Goal: Information Seeking & Learning: Understand process/instructions

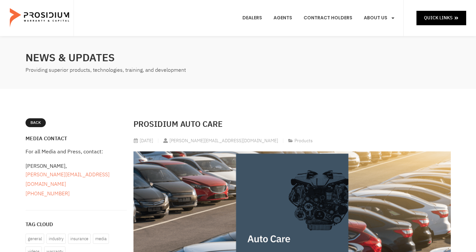
click at [146, 126] on h2 "Prosidium Auto Care" at bounding box center [291, 124] width 317 height 12
click at [49, 14] on img at bounding box center [40, 18] width 61 height 33
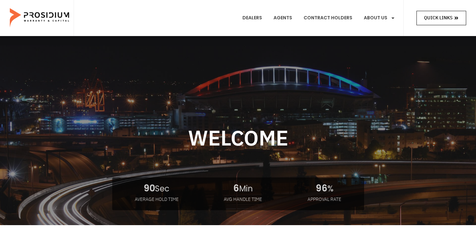
click at [422, 16] on link "Quick Links" at bounding box center [441, 18] width 50 height 14
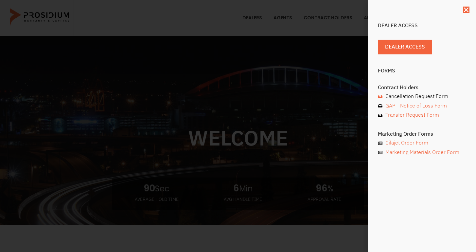
click at [415, 96] on span "Cancellation Request Form" at bounding box center [416, 96] width 64 height 9
click at [328, 128] on div "Dealer Access Dealer Access Forms Contract Holders Cancellation Request Form GA…" at bounding box center [238, 126] width 476 height 252
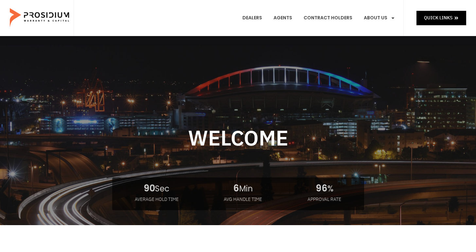
click at [258, 135] on div at bounding box center [238, 175] width 432 height 189
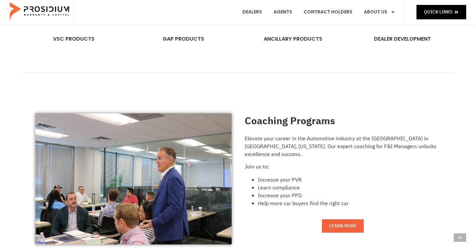
scroll to position [459, 0]
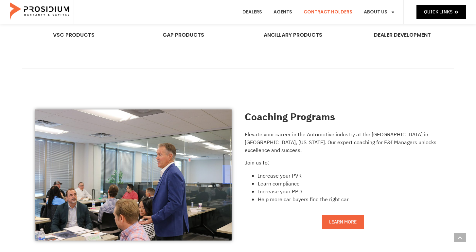
click at [327, 11] on link "Contract Holders" at bounding box center [328, 12] width 59 height 24
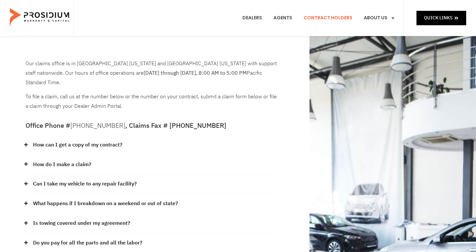
click at [137, 122] on h5 "Office Phone # [PHONE_NUMBER] , Claims Fax # [PHONE_NUMBER]" at bounding box center [152, 125] width 253 height 7
click at [140, 92] on p "To file a claim, call us at the number below or the number on your contract, su…" at bounding box center [152, 101] width 253 height 19
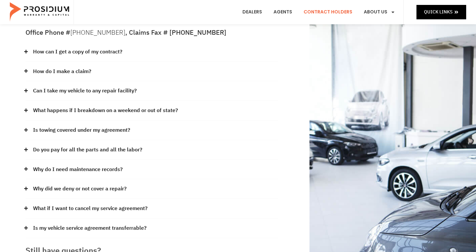
scroll to position [94, 0]
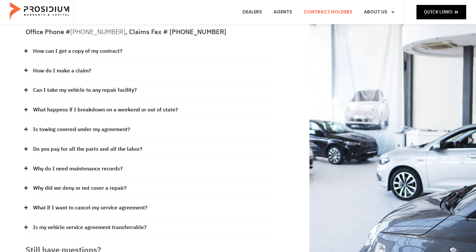
click at [134, 61] on div "How do I make a claim?" at bounding box center [152, 71] width 253 height 20
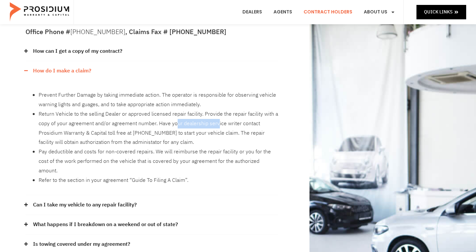
drag, startPoint x: 175, startPoint y: 114, endPoint x: 216, endPoint y: 117, distance: 41.7
click at [216, 117] on li "Return Vehicle to the selling Dealer or approved licensed repair facility. Prov…" at bounding box center [158, 128] width 239 height 38
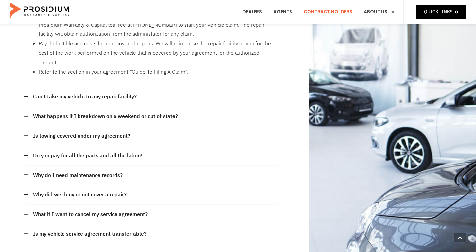
scroll to position [201, 0]
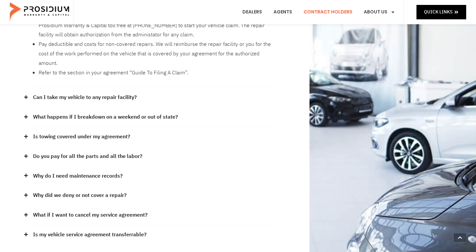
click at [122, 93] on link "Can I take my vehicle to any repair facility?" at bounding box center [85, 97] width 104 height 9
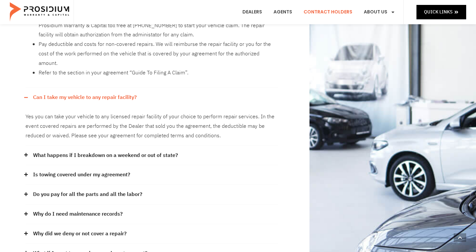
click at [144, 107] on div "Yes you can take your vehicle to any licensed repair facility of your choice to…" at bounding box center [152, 126] width 253 height 38
click at [153, 88] on div "Can I take my vehicle to any repair facility?" at bounding box center [152, 97] width 253 height 19
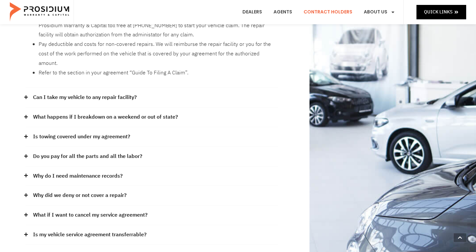
click at [154, 112] on link "What happens if I breakdown on a weekend or out of state?" at bounding box center [105, 116] width 145 height 9
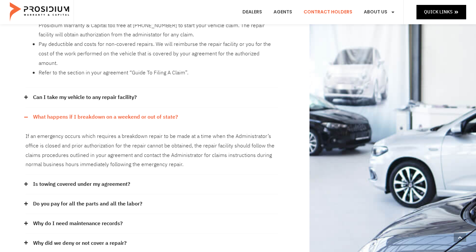
click at [154, 112] on link "What happens if I breakdown on a weekend or out of state?" at bounding box center [105, 116] width 145 height 9
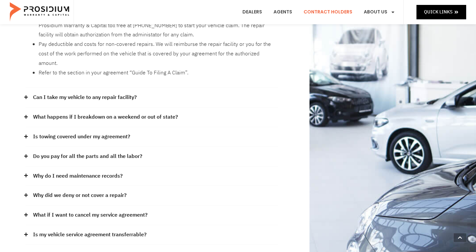
click at [155, 127] on div "Is towing covered under my agreement?" at bounding box center [152, 137] width 253 height 20
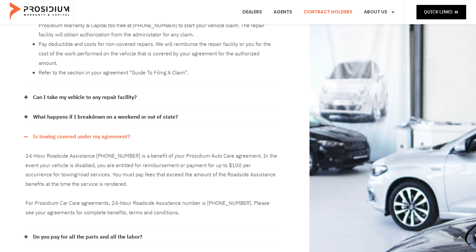
click at [155, 127] on div "Is towing covered under my agreement?" at bounding box center [152, 136] width 253 height 19
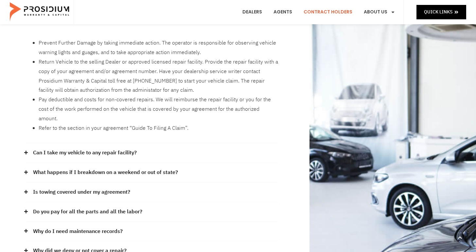
scroll to position [0, 0]
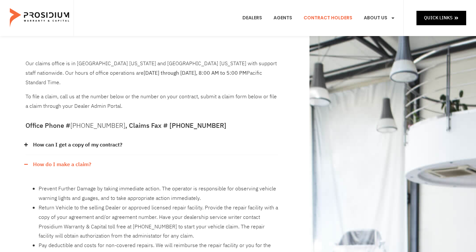
click at [122, 135] on div "How can I get a copy of my contract?" at bounding box center [152, 145] width 253 height 20
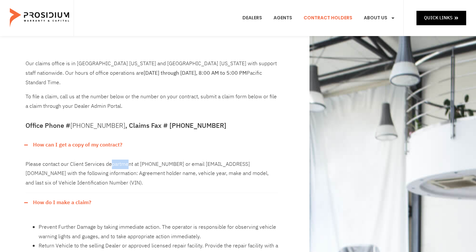
drag, startPoint x: 109, startPoint y: 155, endPoint x: 127, endPoint y: 153, distance: 17.7
click at [127, 154] on div "Please contact our Client Services department at [PHONE_NUMBER] or email [EMAIL…" at bounding box center [152, 173] width 253 height 38
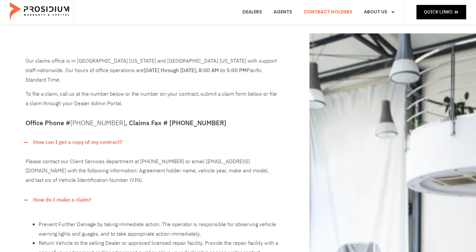
scroll to position [4, 0]
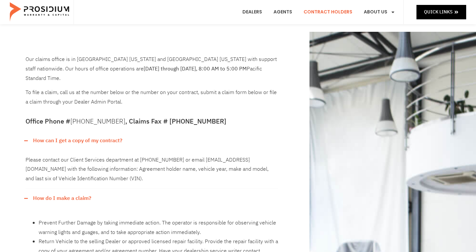
click at [125, 133] on div "How can I get a copy of my contract?" at bounding box center [152, 140] width 253 height 19
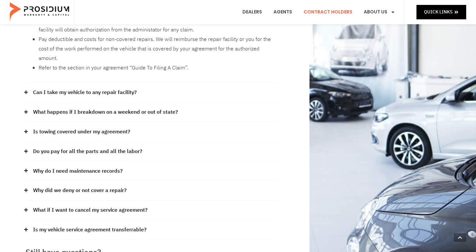
scroll to position [207, 0]
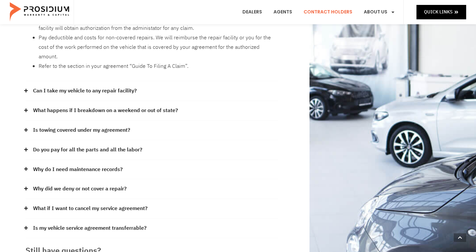
click at [125, 145] on link "Do you pay for all the parts and all the labor?" at bounding box center [87, 149] width 109 height 9
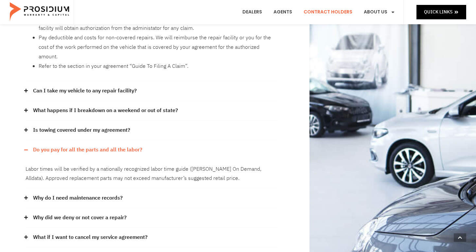
click at [171, 140] on div "Do you pay for all the parts and all the labor?" at bounding box center [152, 149] width 253 height 19
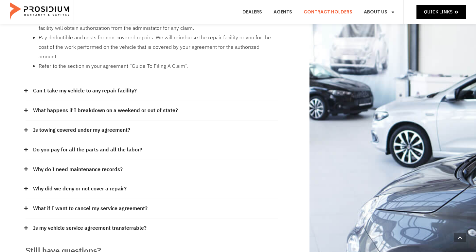
click at [171, 160] on div "Why do I need maintenance records?" at bounding box center [152, 170] width 253 height 20
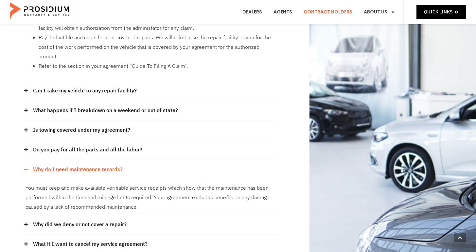
click at [171, 160] on div "Why do I need maintenance records?" at bounding box center [152, 169] width 253 height 19
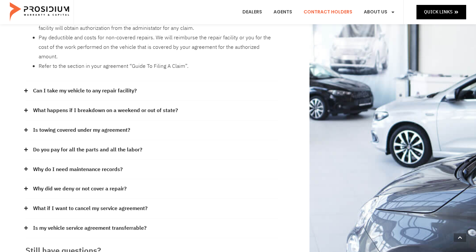
click at [172, 179] on div "Why did we deny or not cover a repair?" at bounding box center [152, 189] width 253 height 20
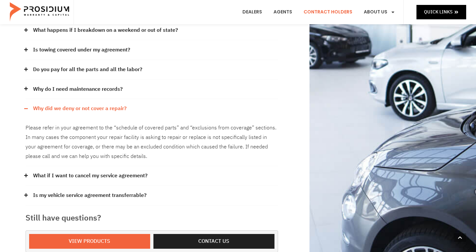
scroll to position [292, 0]
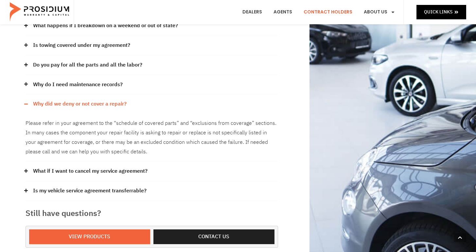
click at [163, 94] on div "Why did we deny or not cover a repair?" at bounding box center [152, 103] width 253 height 19
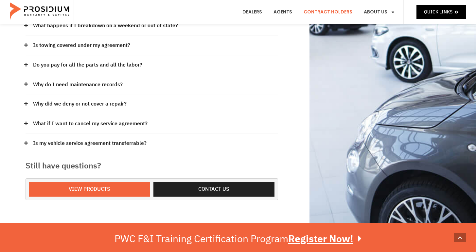
click at [163, 114] on div "What if I want to cancel my service agreement?" at bounding box center [152, 124] width 253 height 20
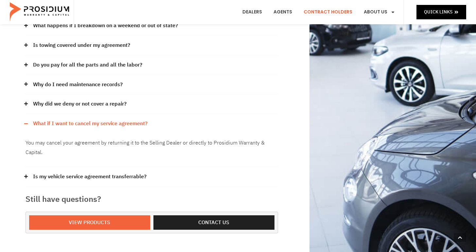
click at [163, 114] on div "What if I want to cancel my service agreement?" at bounding box center [152, 123] width 253 height 19
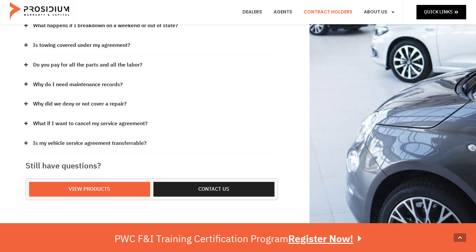
click at [163, 133] on div "Is my vehicle service agreement transferrable?" at bounding box center [152, 143] width 253 height 20
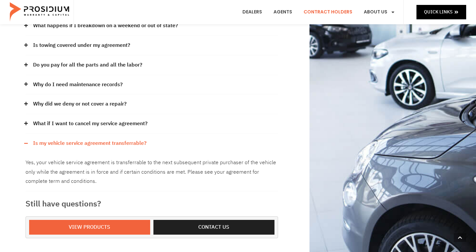
click at [175, 133] on div "Is my vehicle service agreement transferrable?" at bounding box center [152, 142] width 253 height 19
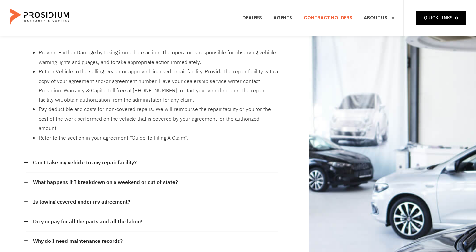
scroll to position [0, 0]
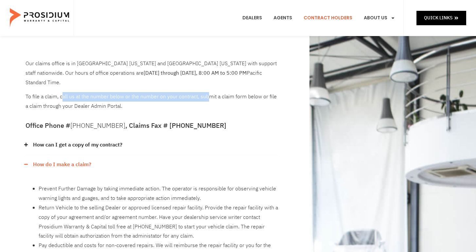
drag, startPoint x: 207, startPoint y: 87, endPoint x: 62, endPoint y: 85, distance: 144.6
click at [62, 92] on p "To file a claim, call us at the number below or the number on your contract, su…" at bounding box center [152, 101] width 253 height 19
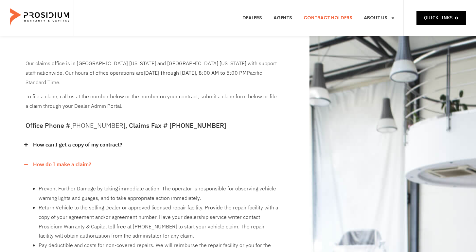
click at [114, 140] on link "How can I get a copy of my contract?" at bounding box center [77, 144] width 89 height 9
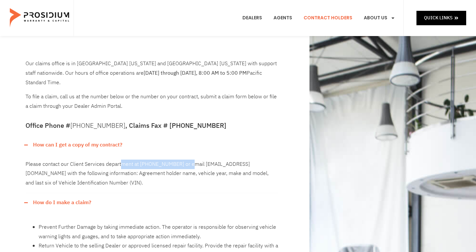
drag, startPoint x: 119, startPoint y: 154, endPoint x: 189, endPoint y: 158, distance: 70.1
click at [189, 158] on div "Please contact our Client Services department at [PHONE_NUMBER] or email [EMAIL…" at bounding box center [152, 173] width 253 height 38
click at [193, 163] on div "Please contact our Client Services department at [PHONE_NUMBER] or email [EMAIL…" at bounding box center [152, 173] width 253 height 38
click at [197, 165] on div "Please contact our Client Services department at [PHONE_NUMBER] or email [EMAIL…" at bounding box center [152, 173] width 253 height 38
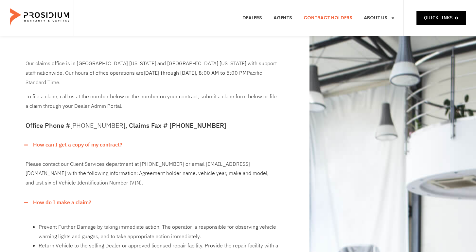
click at [264, 66] on p "Our claims office is in [GEOGRAPHIC_DATA] [US_STATE] and [GEOGRAPHIC_DATA] [US_…" at bounding box center [152, 73] width 253 height 28
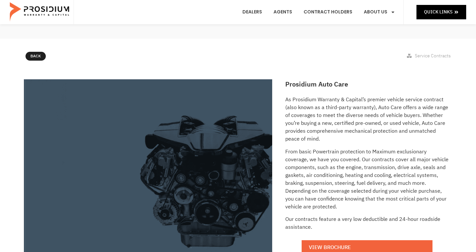
scroll to position [57, 0]
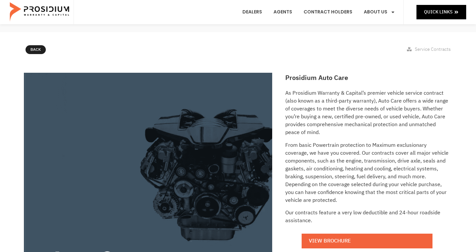
click at [319, 134] on p "As Prosidium Warranty & Capital’s premier vehicle service contract (also known …" at bounding box center [367, 112] width 164 height 47
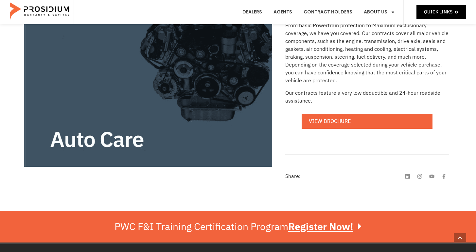
scroll to position [183, 0]
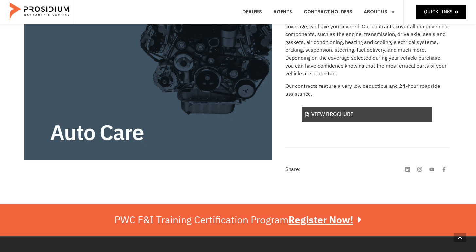
click at [326, 116] on link "View Brochure" at bounding box center [367, 114] width 131 height 15
